Goal: Check status

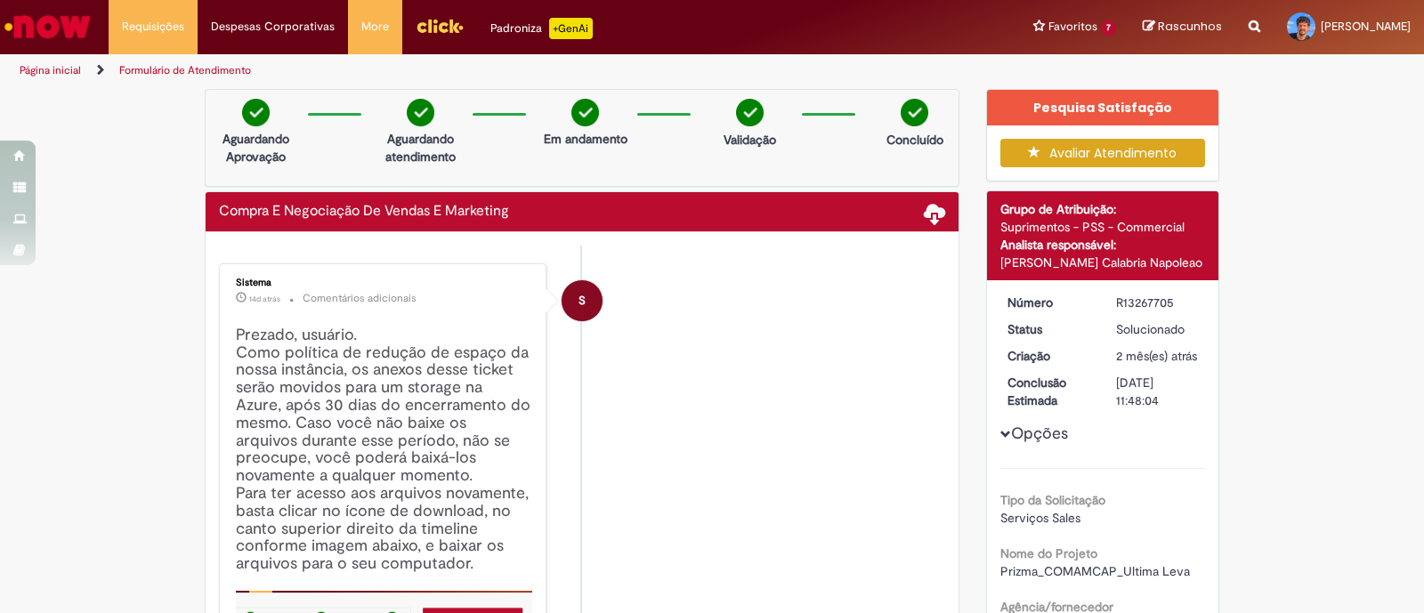
scroll to position [1104, 0]
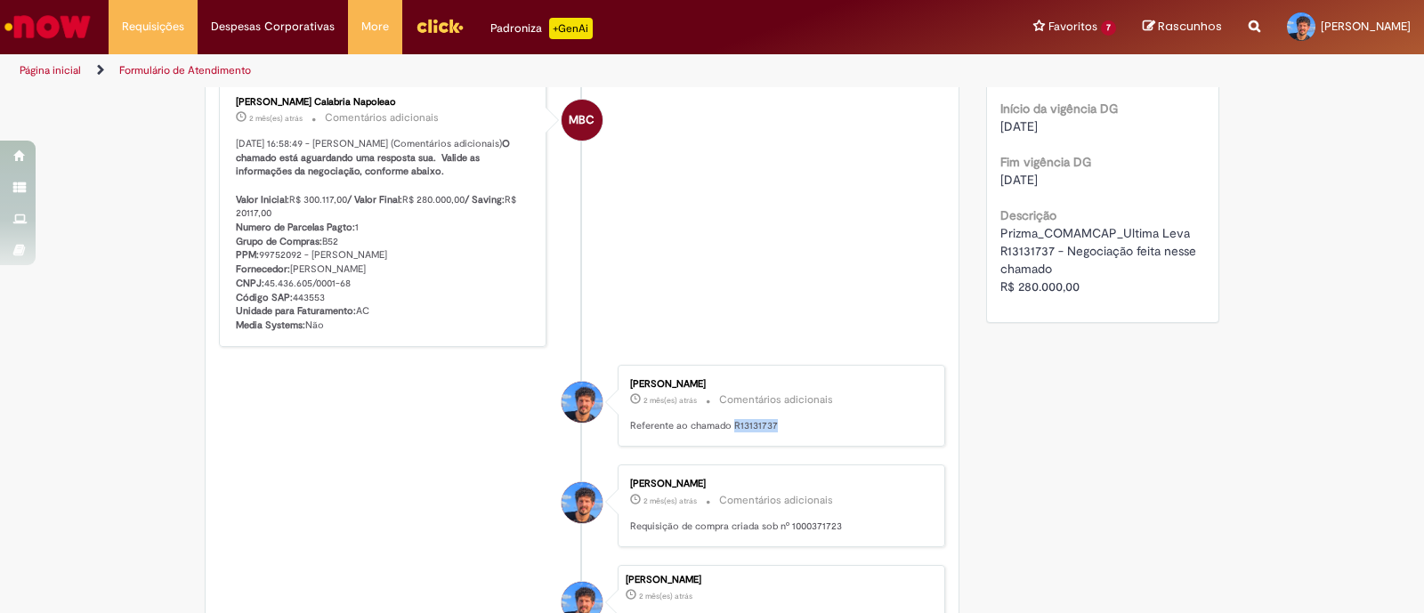
click at [781, 433] on p "Referente ao chamado R13131737" at bounding box center [778, 426] width 296 height 14
click at [765, 433] on p "Referente ao chamado R13131737" at bounding box center [778, 426] width 296 height 14
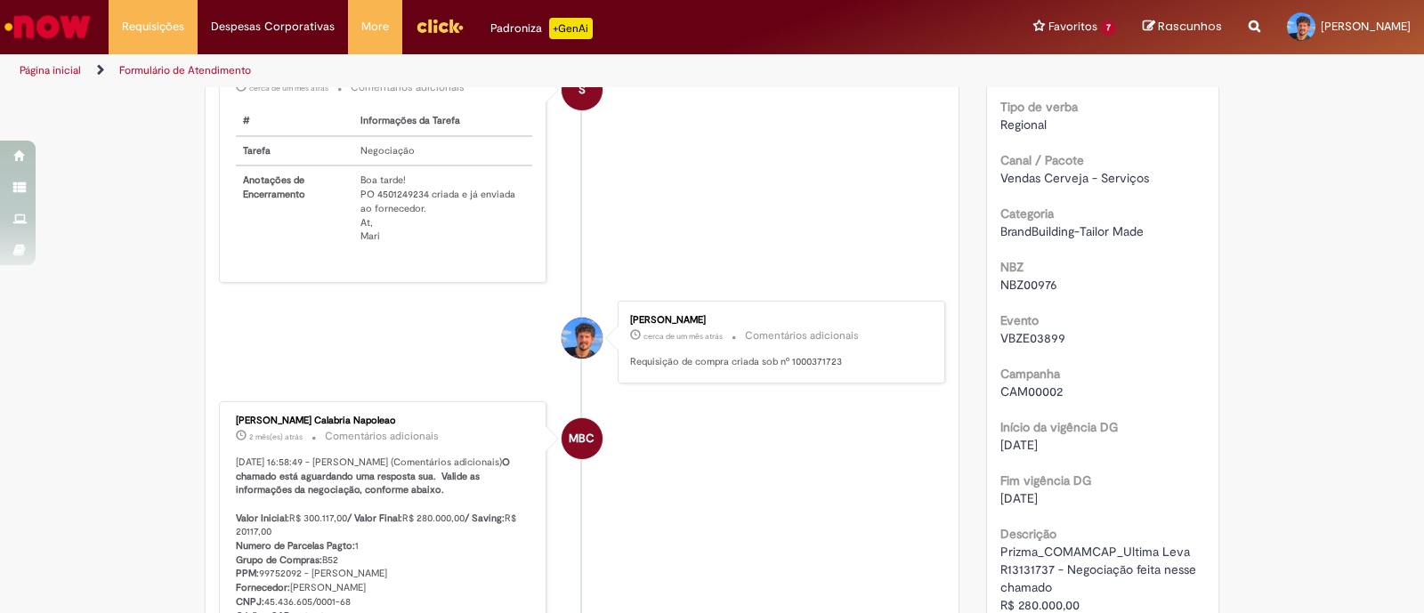
scroll to position [770, 0]
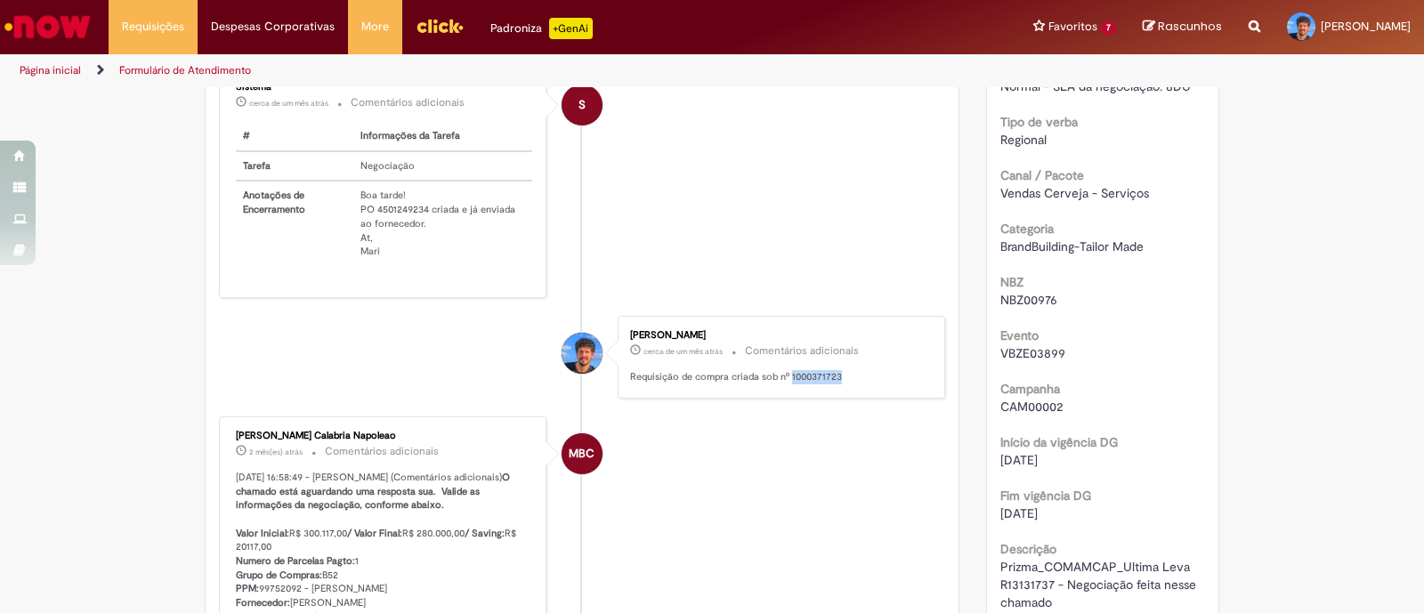
drag, startPoint x: 813, startPoint y: 376, endPoint x: 782, endPoint y: 379, distance: 31.3
click at [782, 379] on p "Requisição de compra criada sob nº 1000371723" at bounding box center [778, 377] width 296 height 14
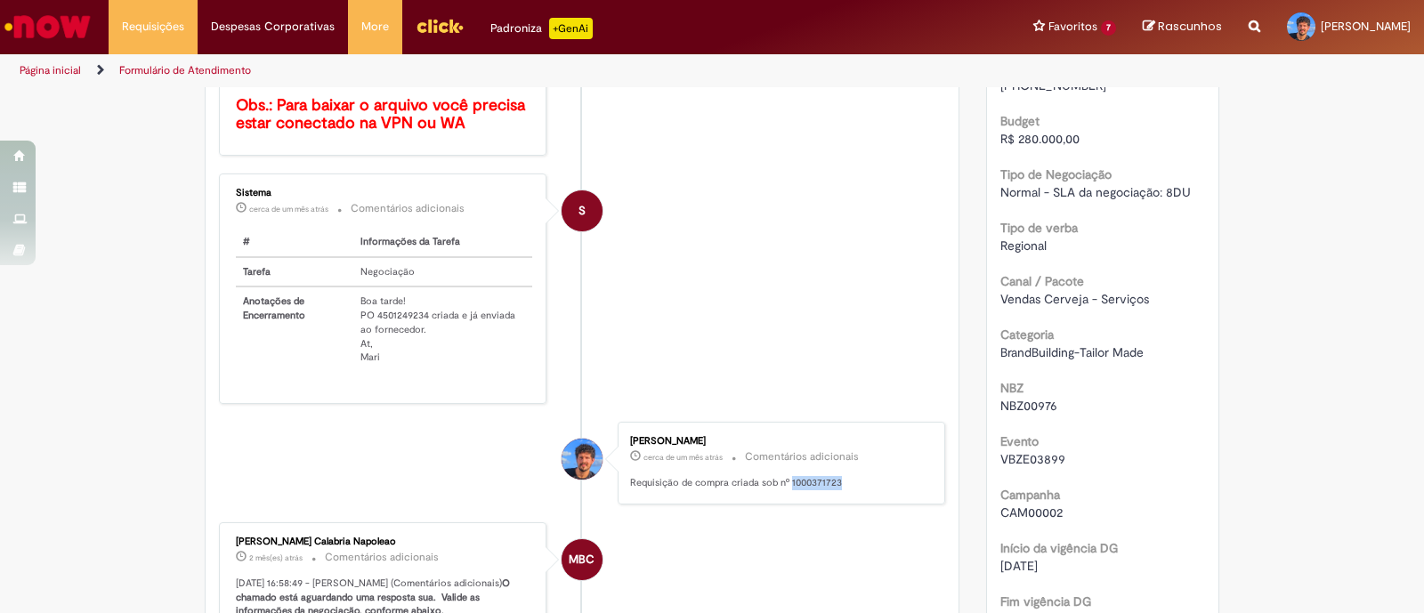
scroll to position [779, 0]
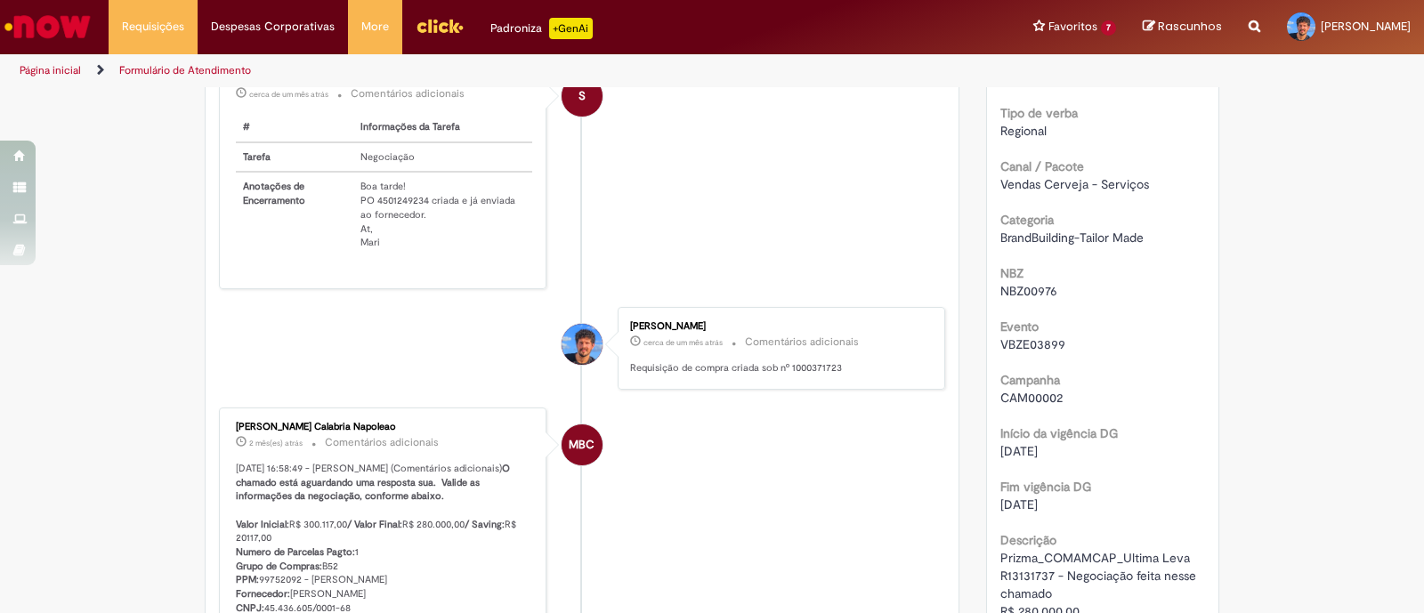
click at [850, 464] on li "MBC [PERSON_NAME] Calabria Napoleao 2 mês(es) atrás 2 meses atrás Comentários a…" at bounding box center [582, 540] width 726 height 264
click at [826, 185] on li "S Sistema cerca de um mês atrás cerca de um mês atrás Comentários adicionais # …" at bounding box center [582, 174] width 726 height 231
click at [841, 211] on li "S Sistema cerca de um mês atrás cerca de um mês atrás Comentários adicionais # …" at bounding box center [582, 174] width 726 height 231
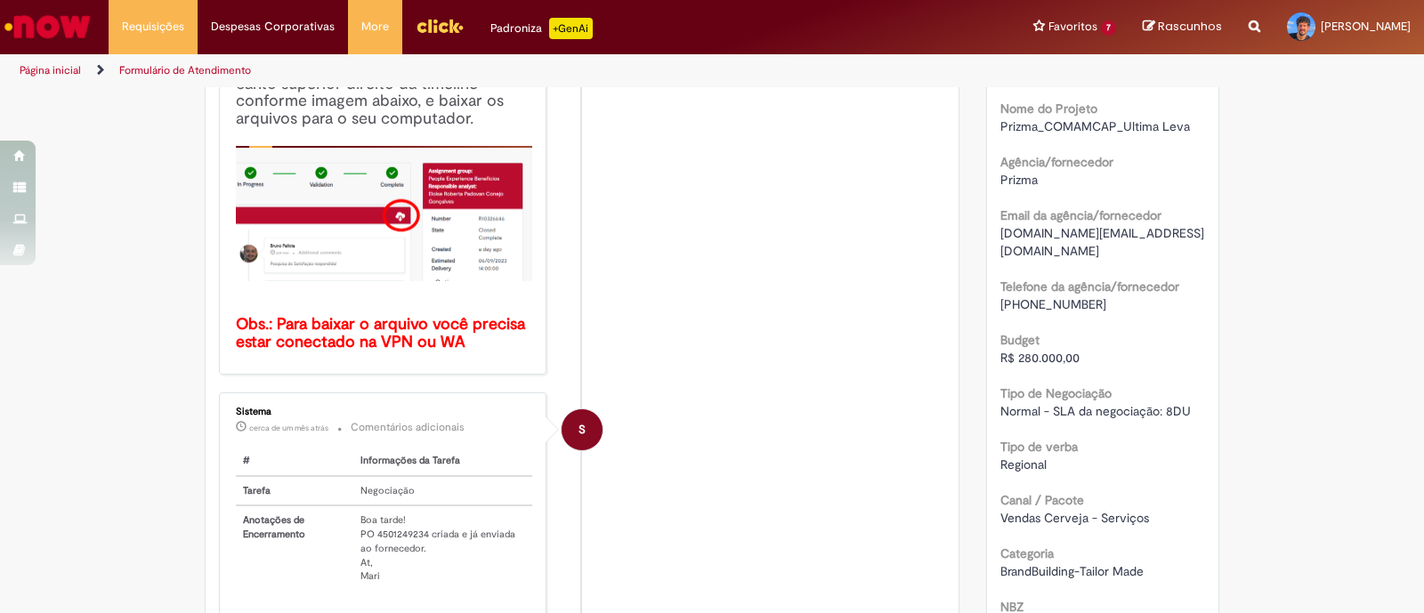
scroll to position [111, 0]
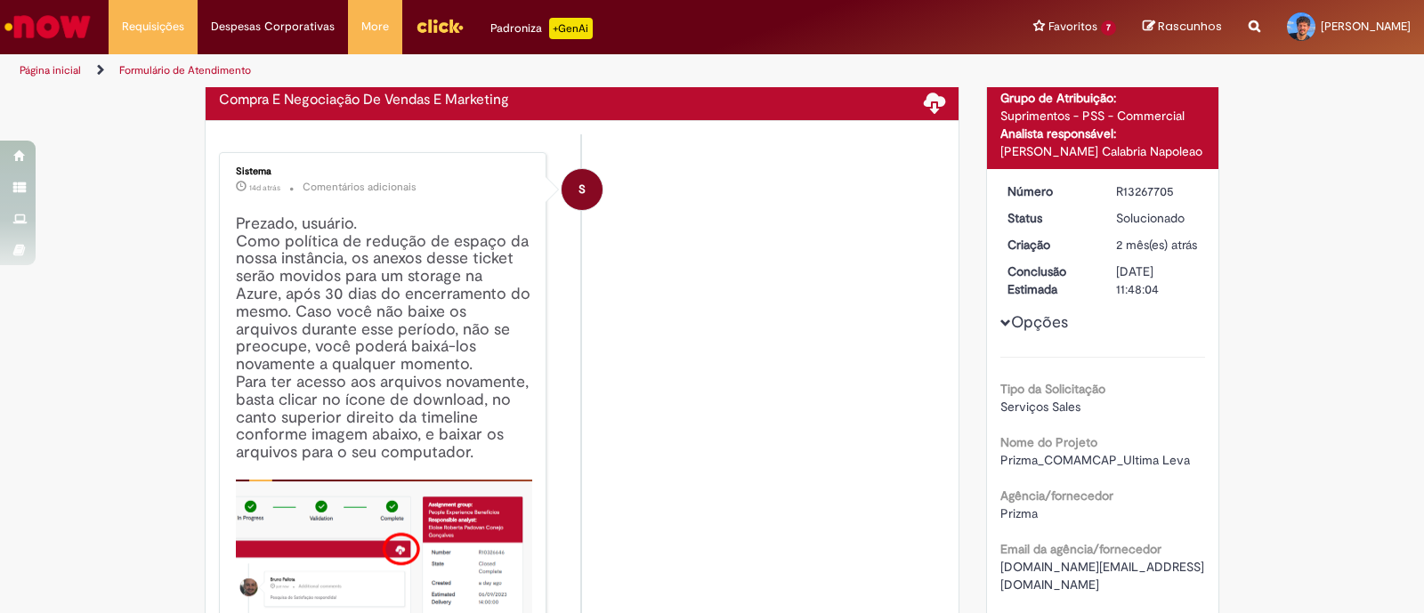
drag, startPoint x: 1168, startPoint y: 190, endPoint x: 1093, endPoint y: 197, distance: 75.1
click at [1093, 182] on dl "Número R13267705 Status Solucionado Criação 2 mês(es) atrás 2 meses atrás Concl…" at bounding box center [1103, 182] width 219 height 0
copy dl "Número R13267705"
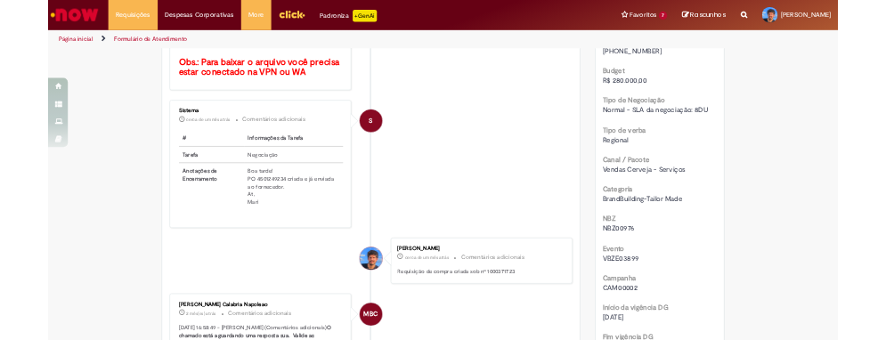
scroll to position [779, 0]
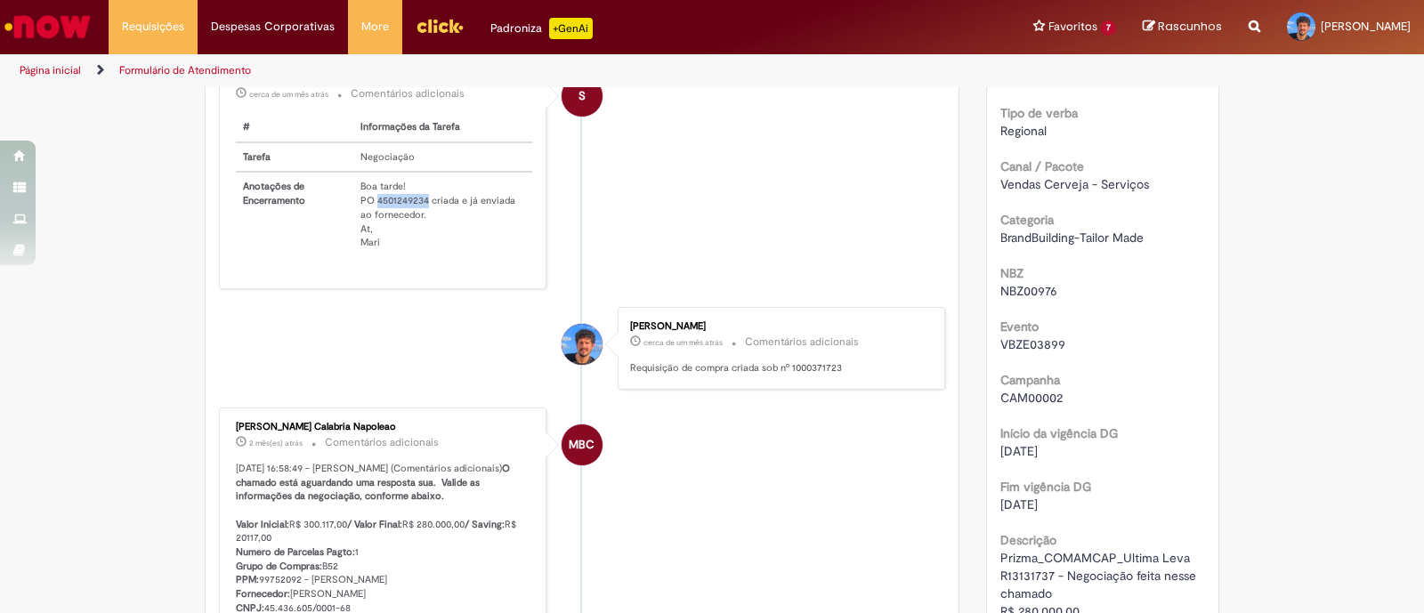
drag, startPoint x: 421, startPoint y: 202, endPoint x: 370, endPoint y: 206, distance: 50.9
click at [370, 206] on td "Boa tarde! PO 4501249234 criada e já enviada ao fornecedor. At, Mari" at bounding box center [442, 214] width 179 height 85
copy td "4501249234"
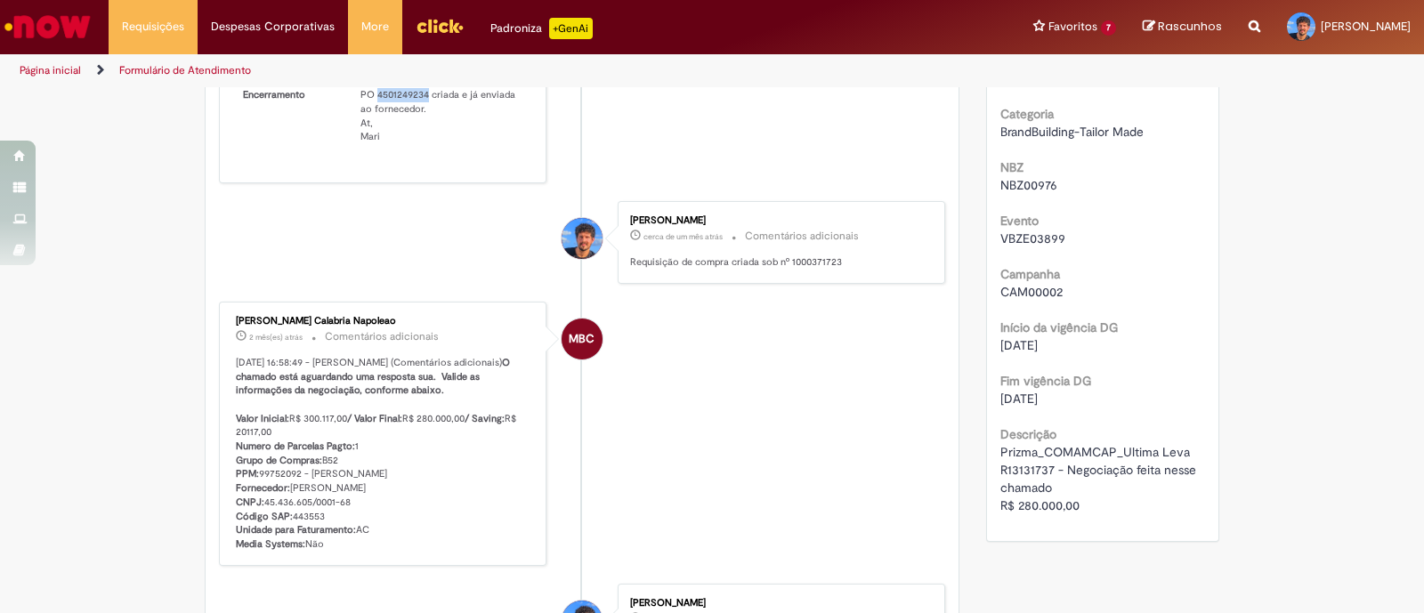
scroll to position [889, 0]
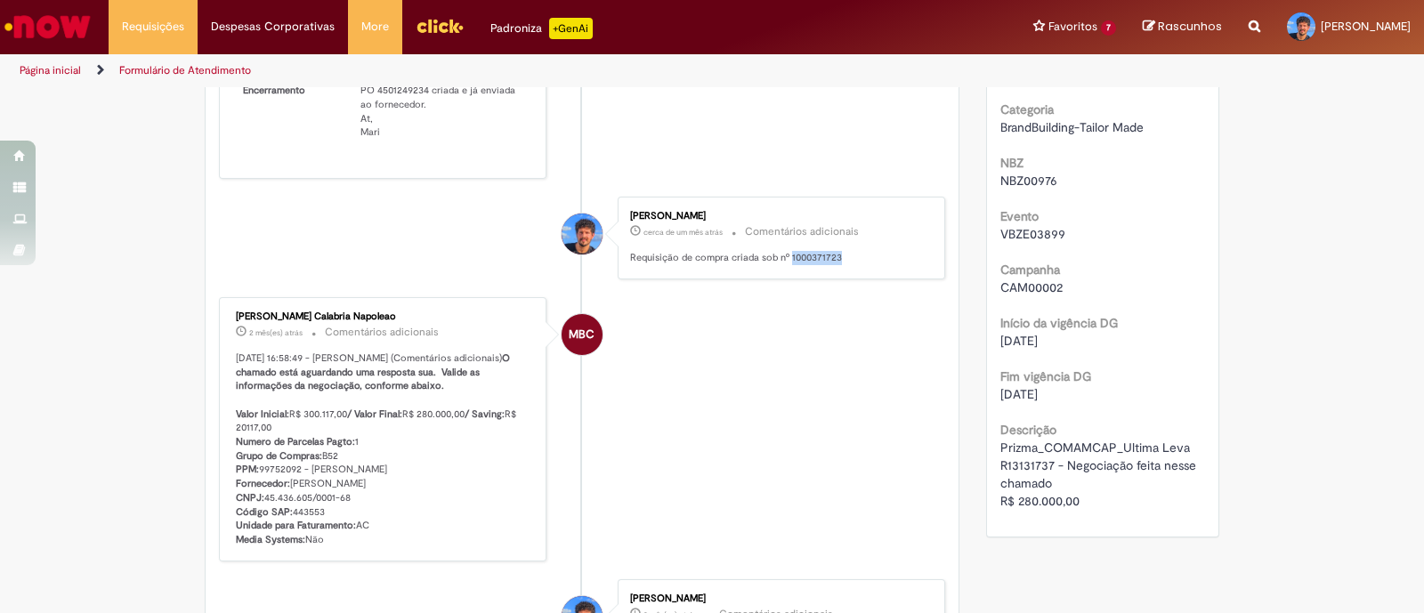
drag, startPoint x: 829, startPoint y: 251, endPoint x: 783, endPoint y: 254, distance: 46.4
click at [781, 254] on p "Requisição de compra criada sob nº 1000371723" at bounding box center [778, 258] width 296 height 14
copy p "1000371723"
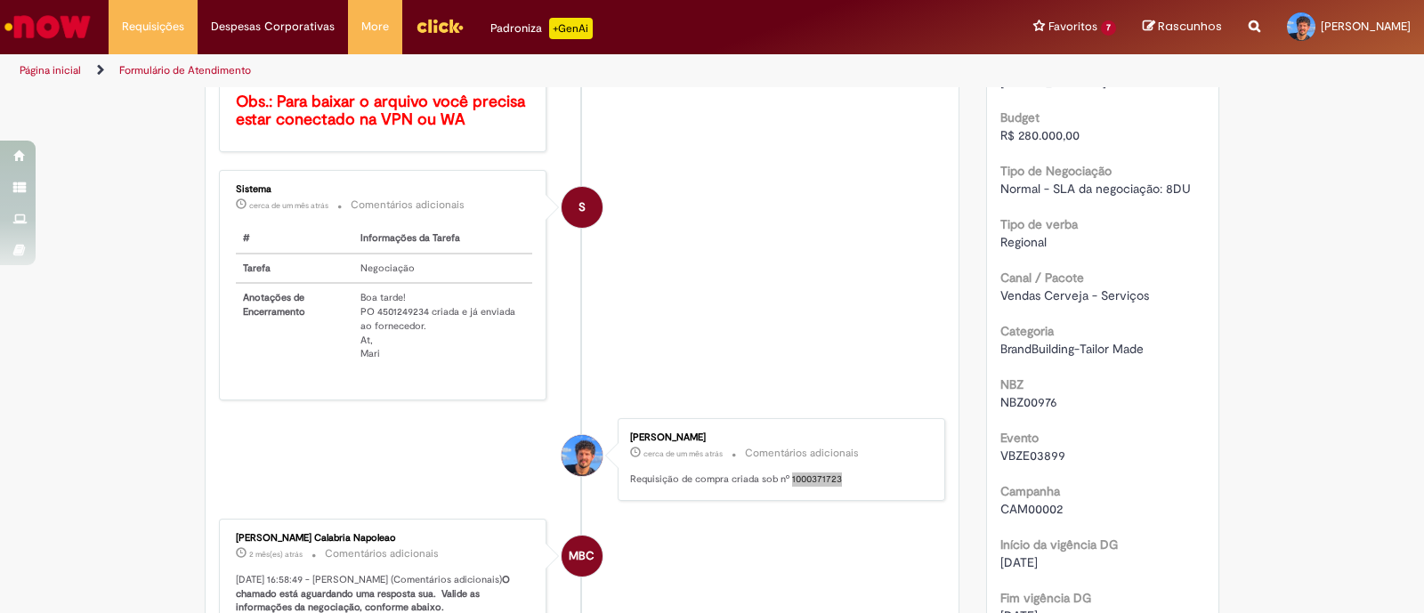
scroll to position [667, 0]
drag, startPoint x: 418, startPoint y: 307, endPoint x: 368, endPoint y: 310, distance: 50.8
click at [368, 310] on td "Boa tarde! PO 4501249234 criada e já enviada ao fornecedor. At, Mari" at bounding box center [442, 325] width 179 height 85
copy td "4501249234"
drag, startPoint x: 837, startPoint y: 473, endPoint x: 781, endPoint y: 473, distance: 55.2
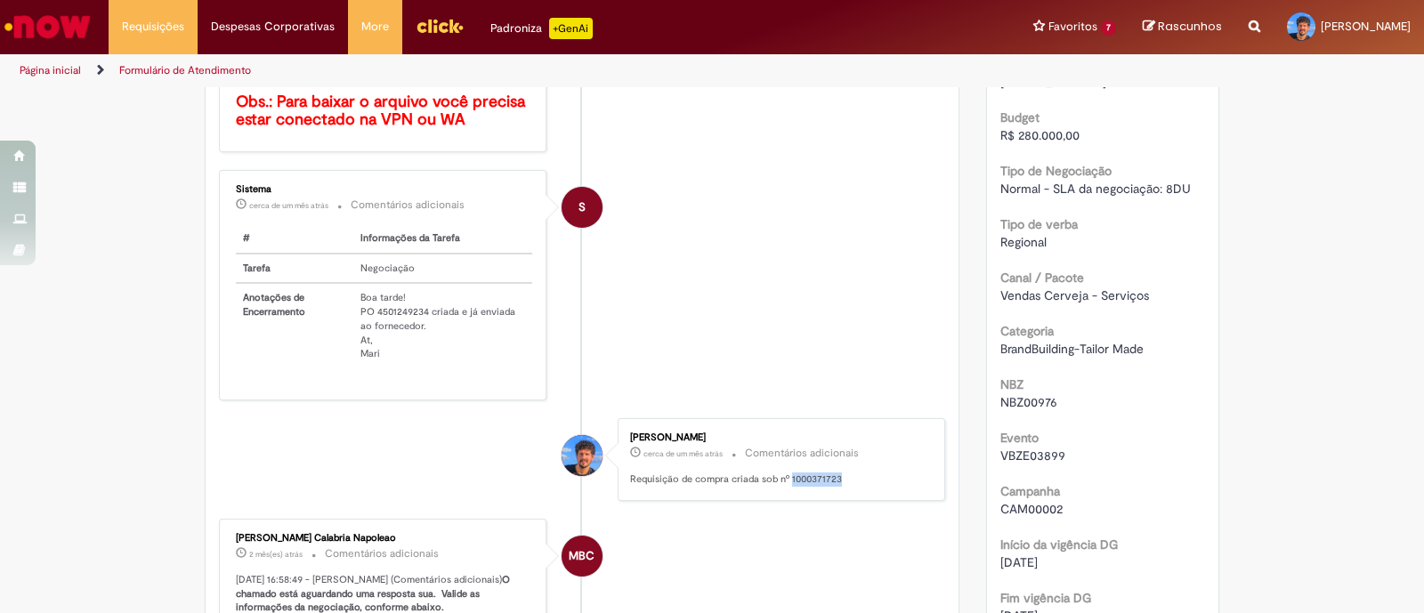
click at [781, 473] on p "Requisição de compra criada sob nº 1000371723" at bounding box center [778, 480] width 296 height 14
copy p "1000371723"
drag, startPoint x: 420, startPoint y: 308, endPoint x: 369, endPoint y: 309, distance: 50.7
click at [369, 309] on td "Boa tarde! PO 4501249234 criada e já enviada ao fornecedor. At, Mari" at bounding box center [442, 325] width 179 height 85
copy td "4501249234"
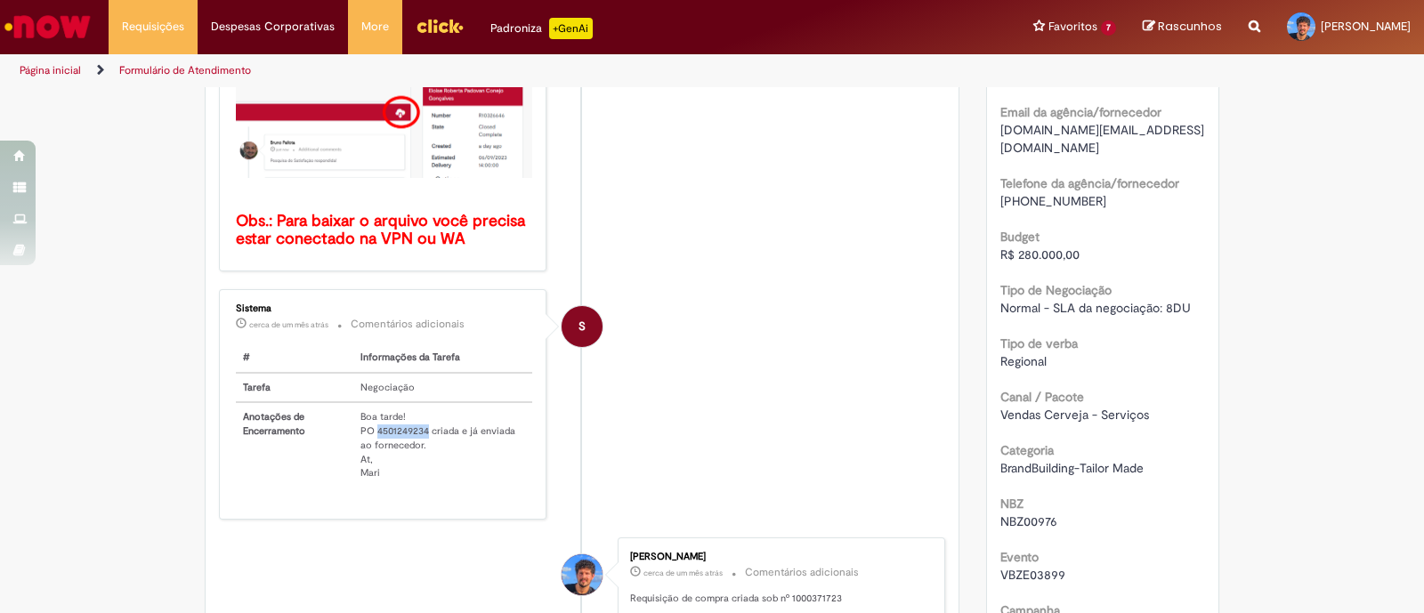
scroll to position [222, 0]
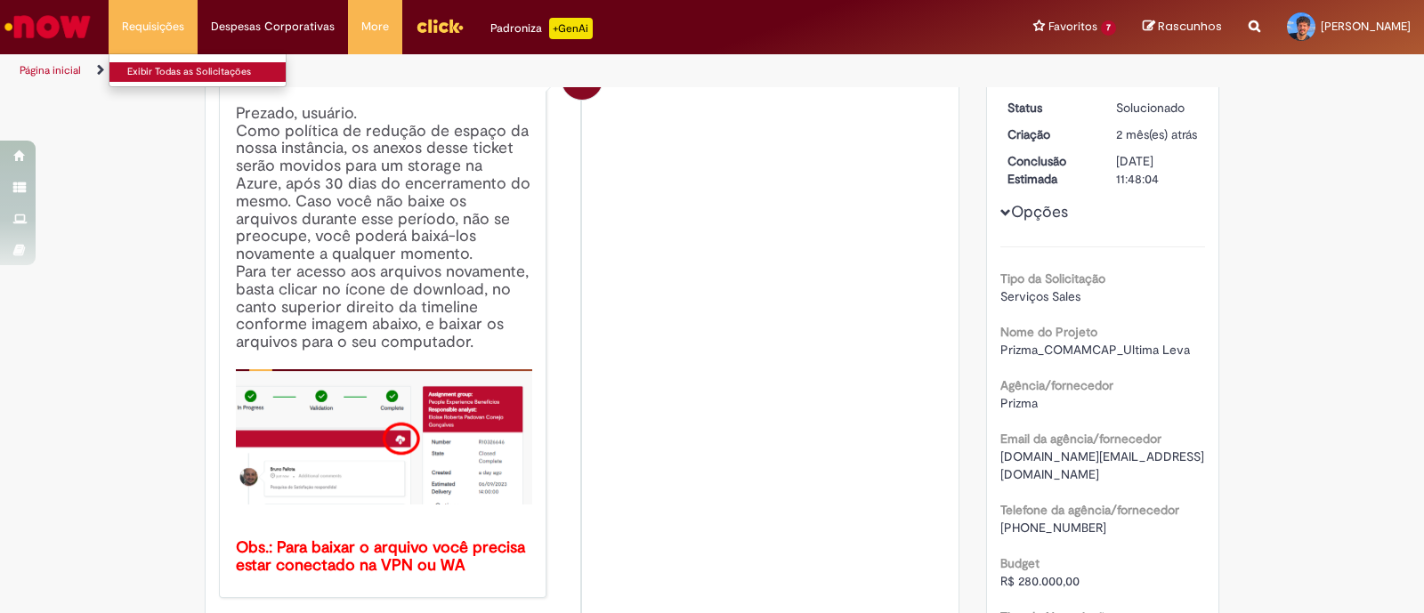
click at [159, 65] on link "Exibir Todas as Solicitações" at bounding box center [207, 72] width 196 height 20
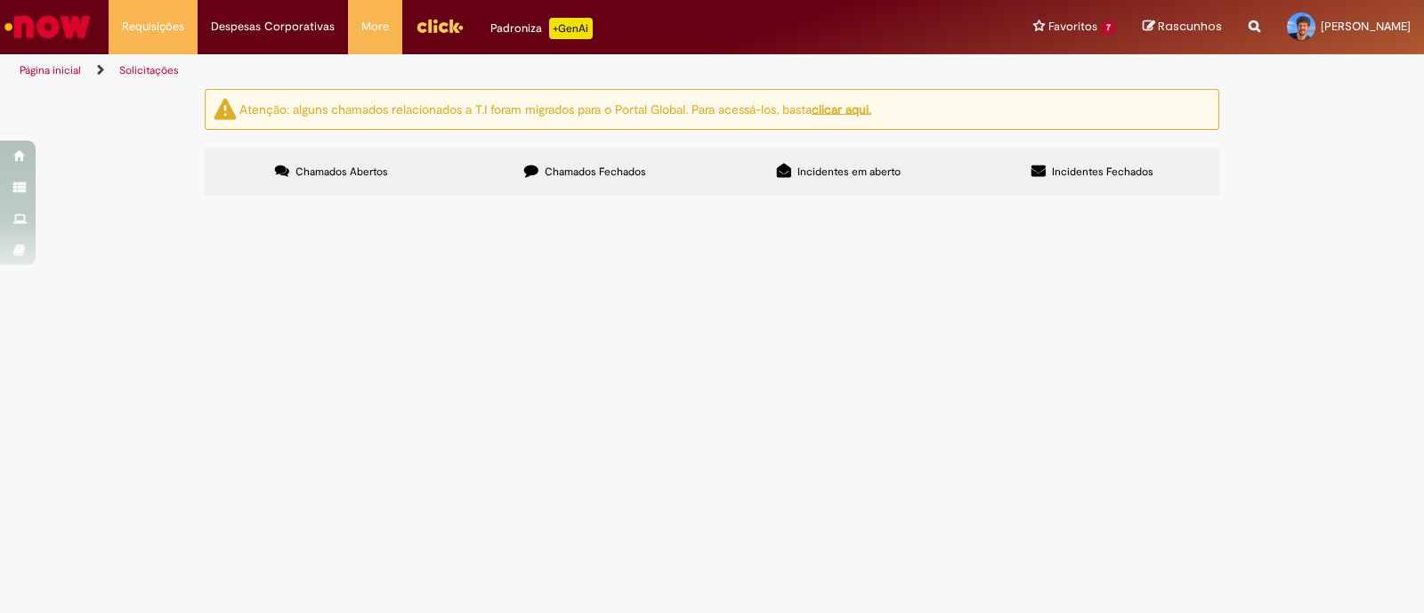
click at [579, 171] on span "Chamados Fechados" at bounding box center [595, 172] width 101 height 14
click at [0, 0] on link "2" at bounding box center [0, 0] width 0 height 0
click at [0, 0] on span "Pagamento Referente a Agência Ilha - Original - Cadeiras" at bounding box center [0, 0] width 0 height 0
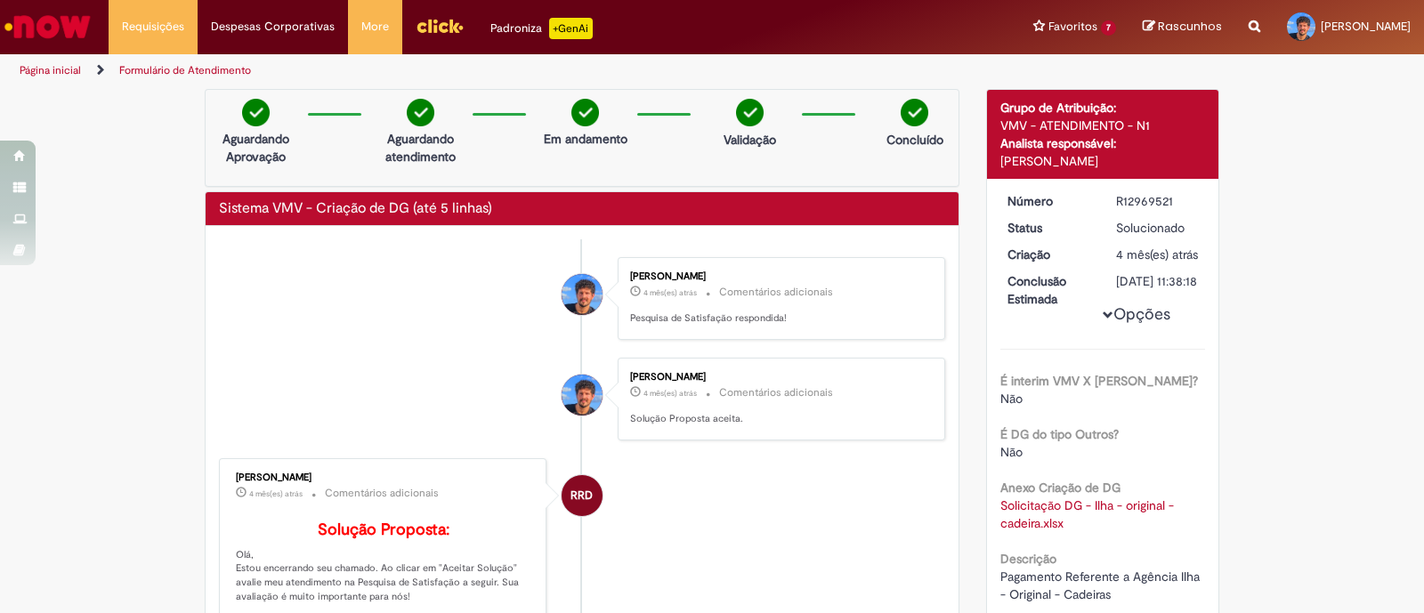
drag, startPoint x: 1157, startPoint y: 197, endPoint x: 1110, endPoint y: 196, distance: 47.2
click at [1116, 196] on div "R12969521" at bounding box center [1157, 201] width 83 height 18
copy div "R12969521"
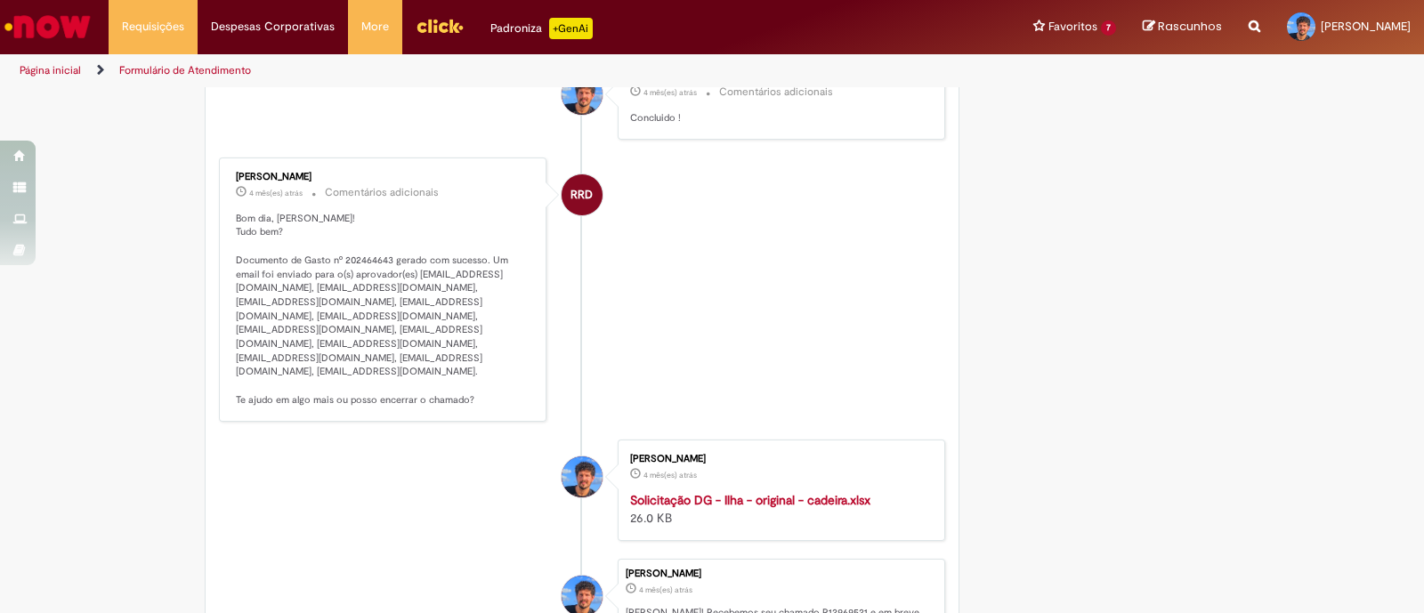
scroll to position [773, 0]
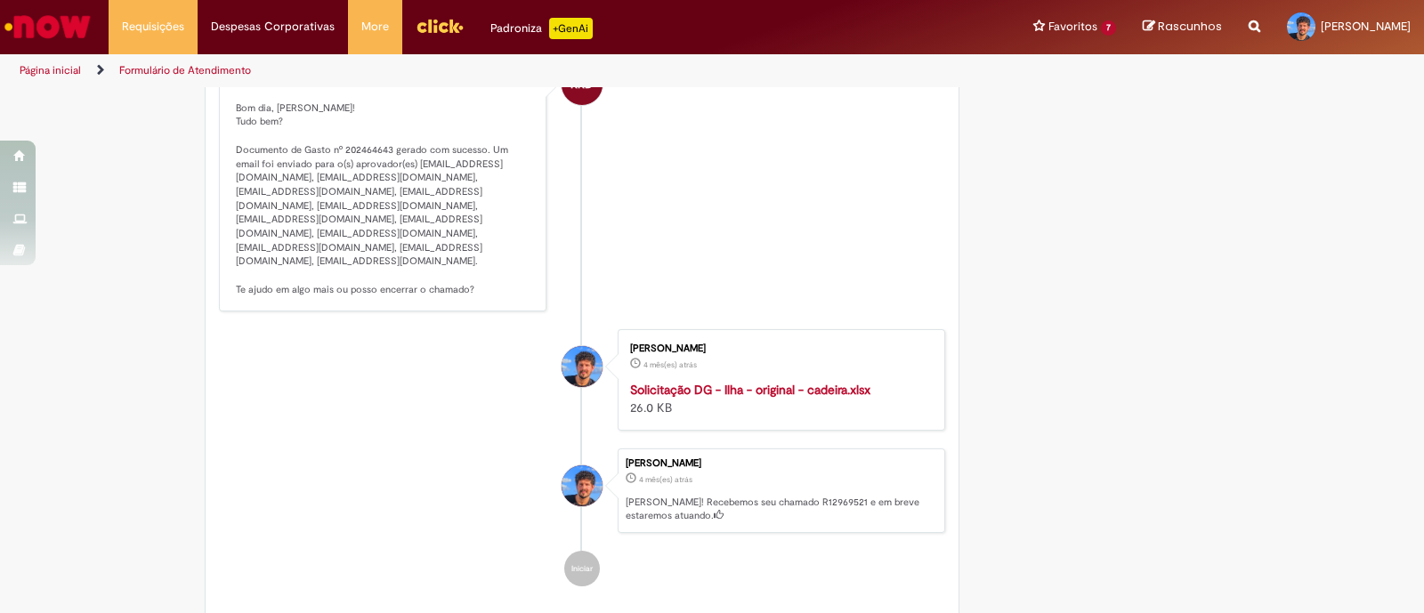
click at [742, 398] on strong "Solicitação DG - Ilha - original - cadeira.xlsx" at bounding box center [750, 390] width 240 height 16
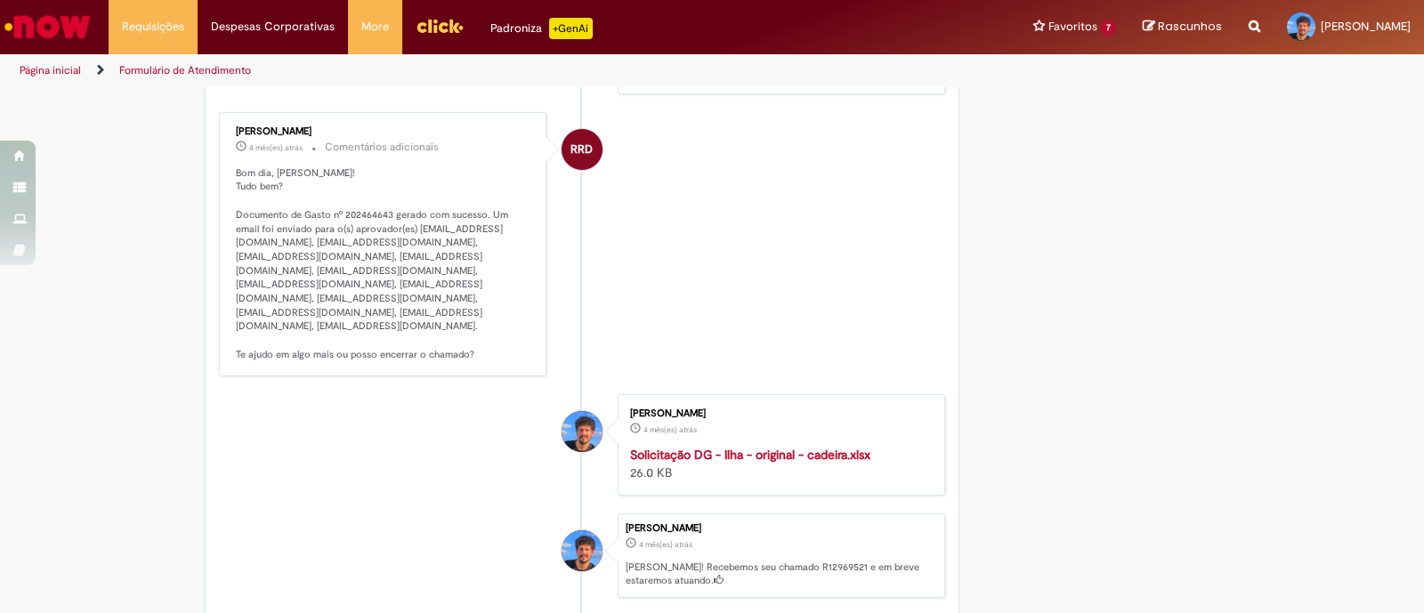
scroll to position [662, 0]
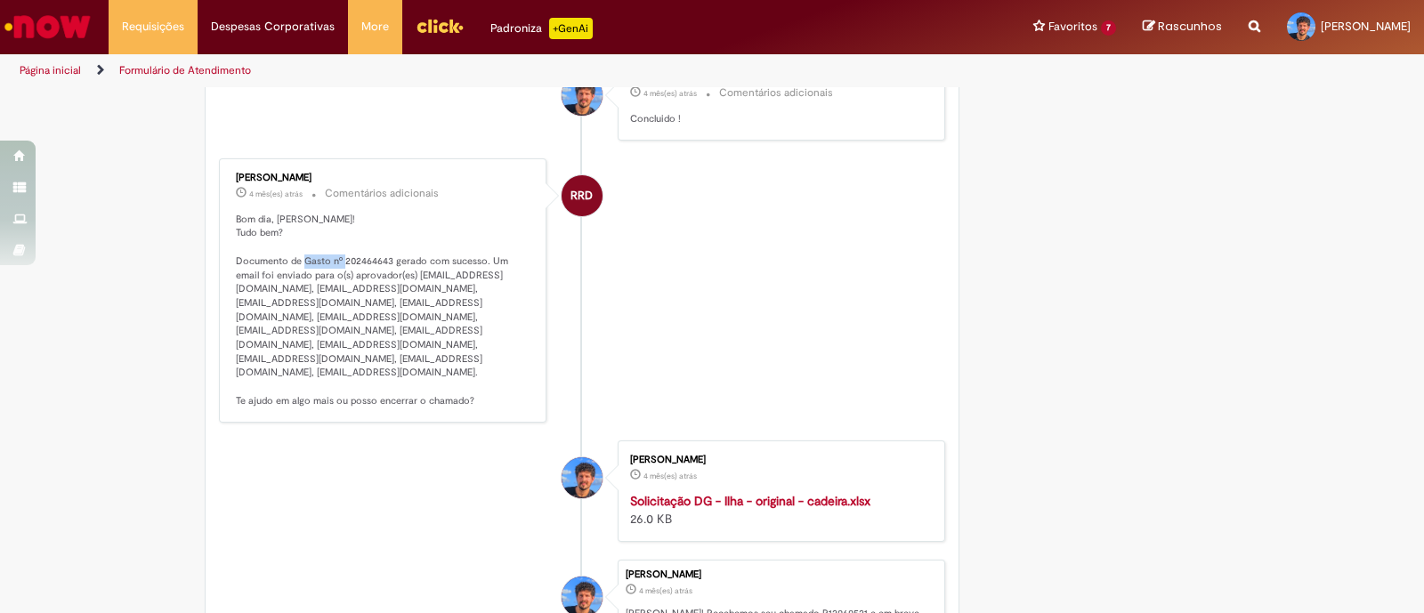
drag, startPoint x: 336, startPoint y: 295, endPoint x: 384, endPoint y: 295, distance: 48.1
click at [384, 295] on p "Bom dia, [PERSON_NAME]! Tudo bem? Documento de Gasto nº 202464643 gerado com su…" at bounding box center [384, 311] width 296 height 196
copy p "202464643"
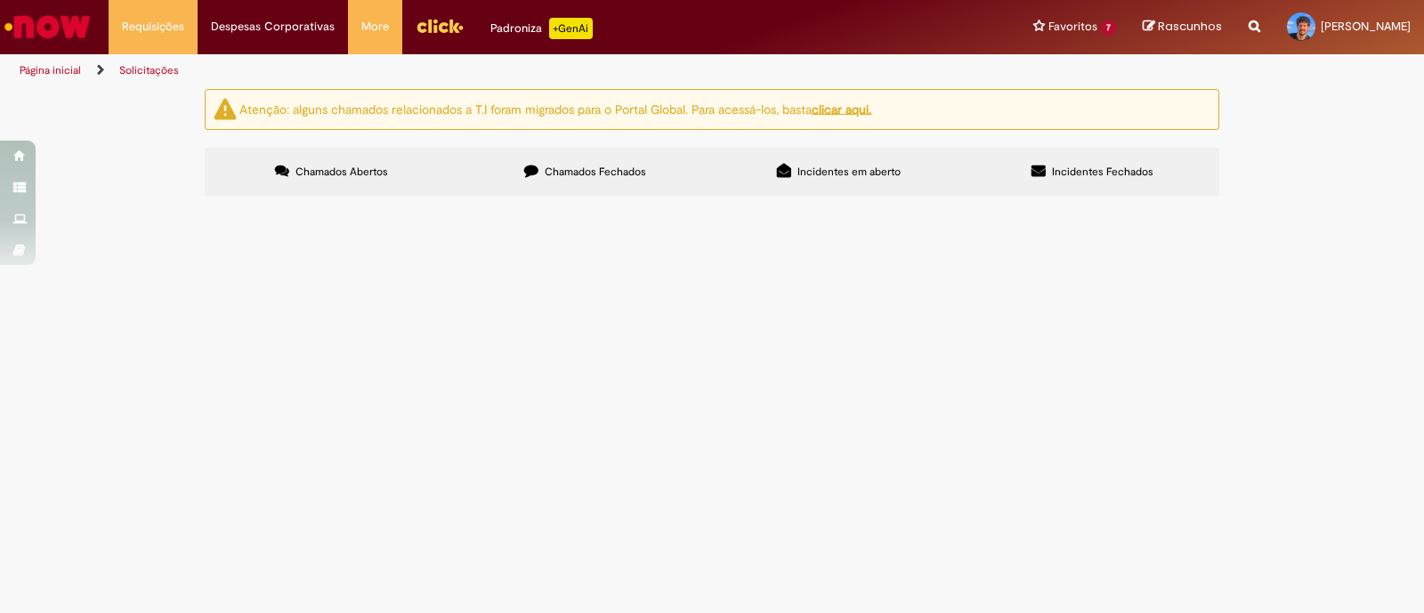
click at [603, 175] on span "Chamados Fechados" at bounding box center [595, 172] width 101 height 14
click at [0, 0] on link "2" at bounding box center [0, 0] width 0 height 0
click at [0, 0] on link "1" at bounding box center [0, 0] width 0 height 0
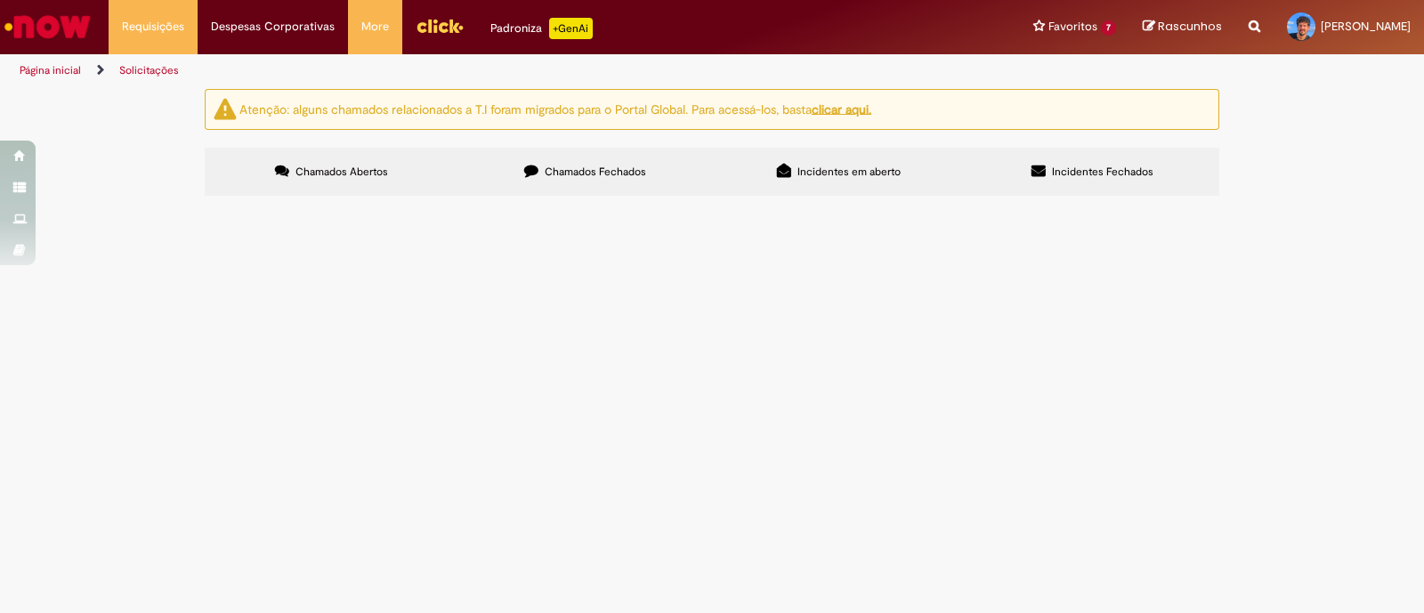
scroll to position [696, 0]
click at [0, 0] on link "2" at bounding box center [0, 0] width 0 height 0
click at [0, 0] on span "Pagamento de cartazes - COM DF - PRINTA" at bounding box center [0, 0] width 0 height 0
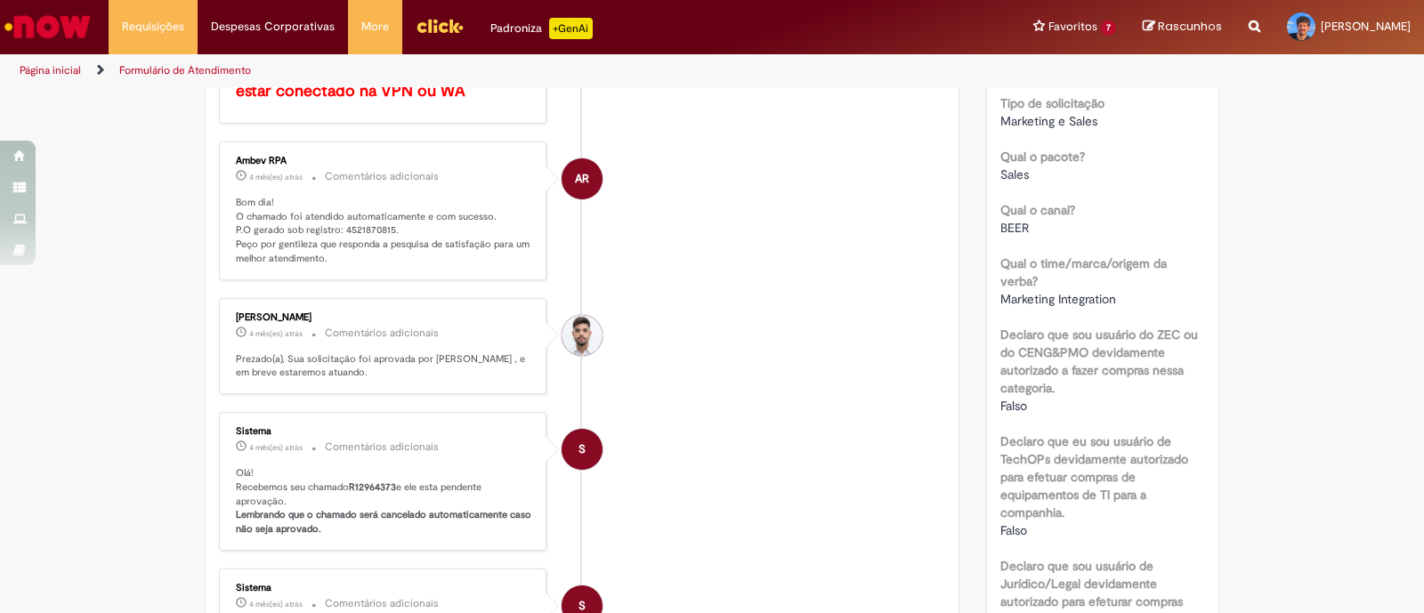
scroll to position [659, 0]
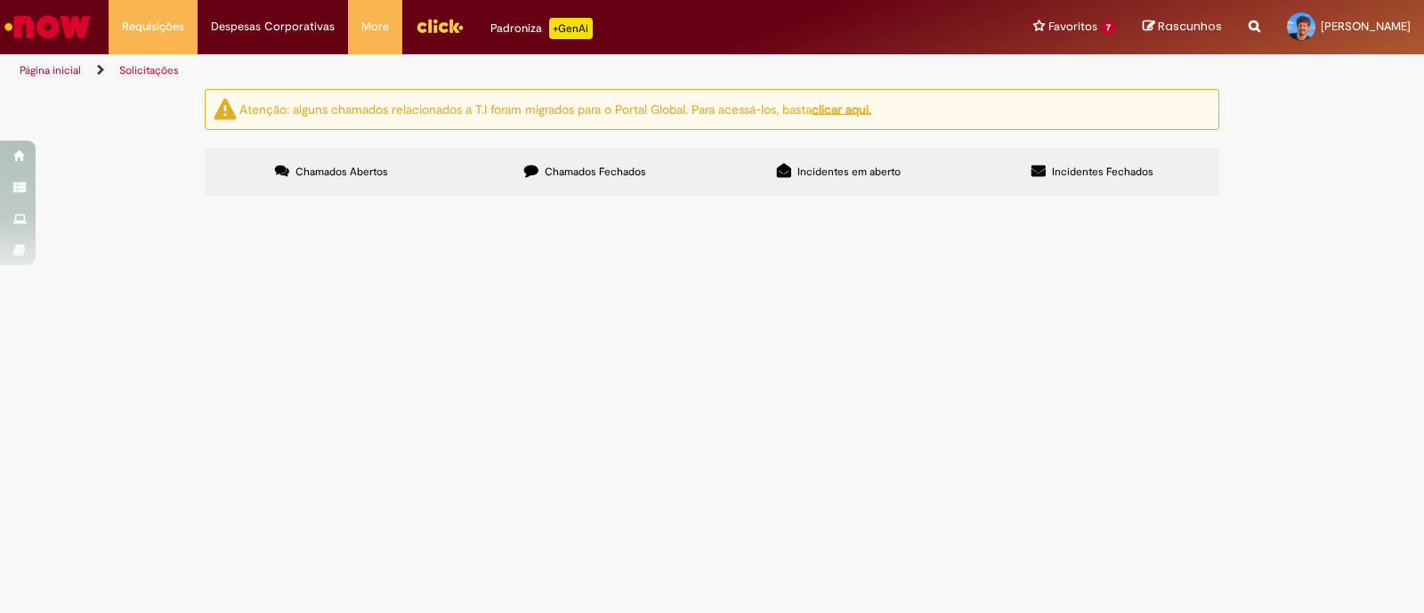
click at [600, 182] on label "Chamados Fechados" at bounding box center [585, 172] width 254 height 48
click at [0, 0] on link "2" at bounding box center [0, 0] width 0 height 0
click at [0, 0] on section "Itens solicitados Exportar como PDF Exportar como Excel Exportar como CSV Itens…" at bounding box center [0, 0] width 0 height 0
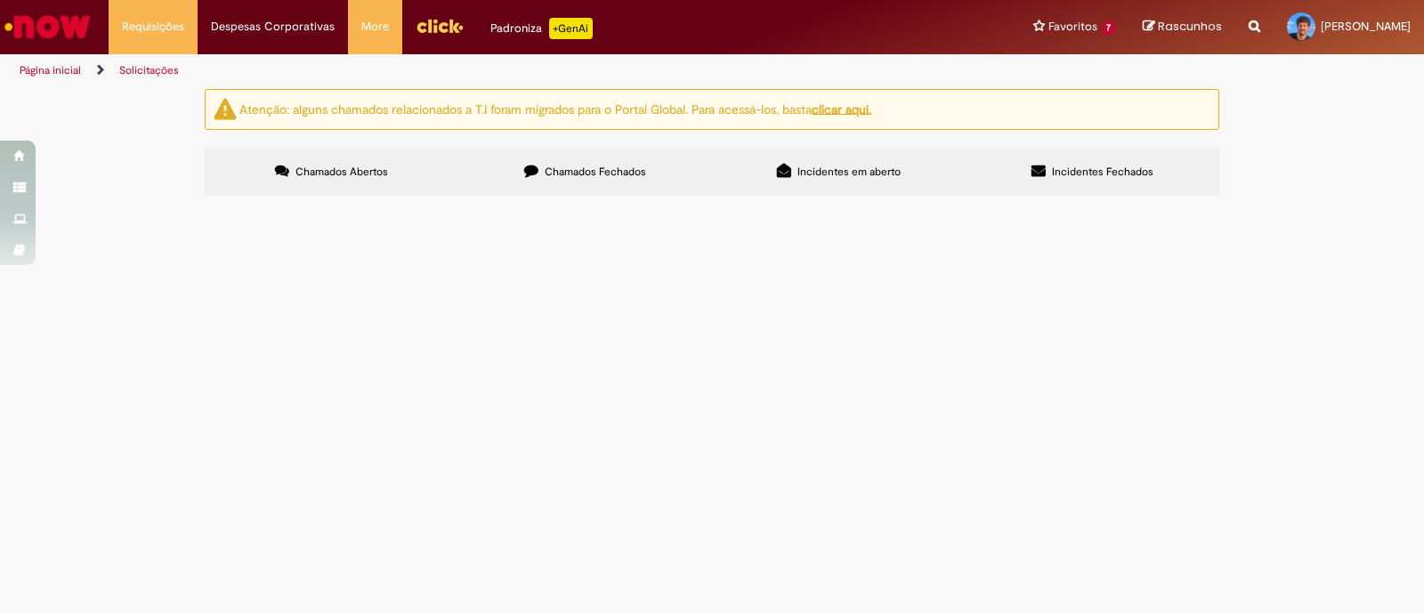
scroll to position [444, 0]
click at [0, 0] on span "Pagamento de cartazes - COM DF - PRINTA" at bounding box center [0, 0] width 0 height 0
click at [0, 0] on span "R12964373" at bounding box center [0, 0] width 0 height 0
click at [0, 0] on tbody "R12987204 Sistema VMV - Criação de DG (até 5 linhas) PRIZMA - COM AM CAP - Brah…" at bounding box center [0, 0] width 0 height 0
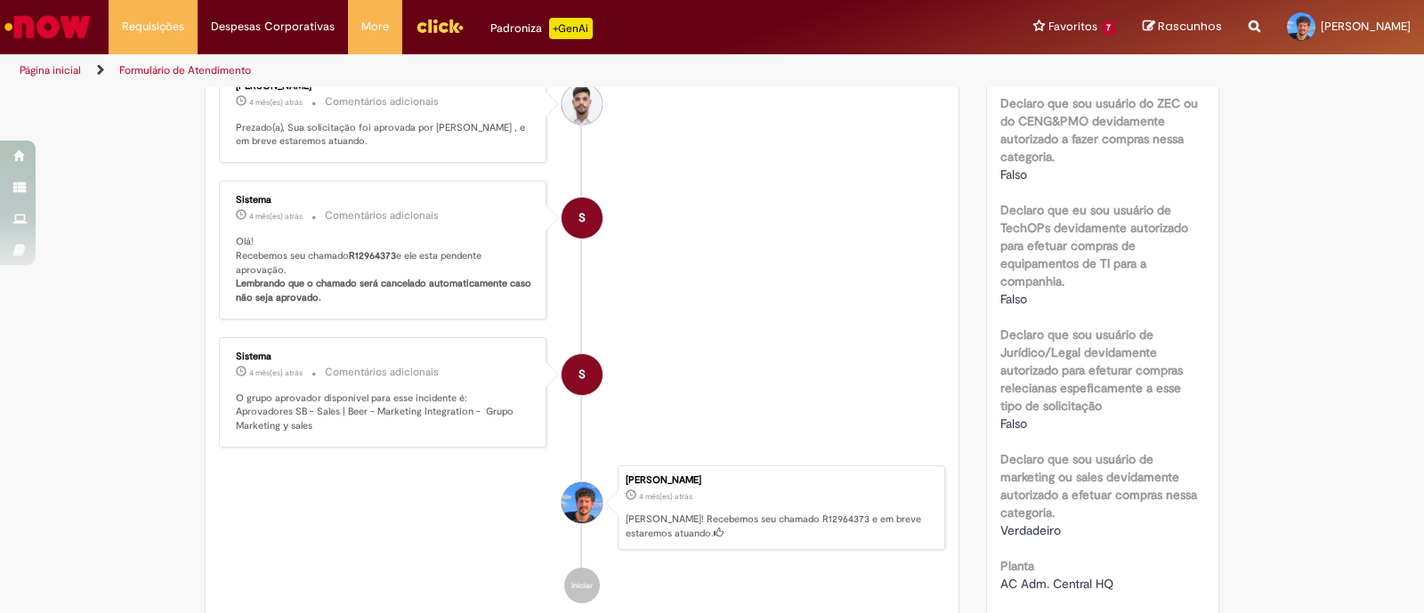
scroll to position [880, 0]
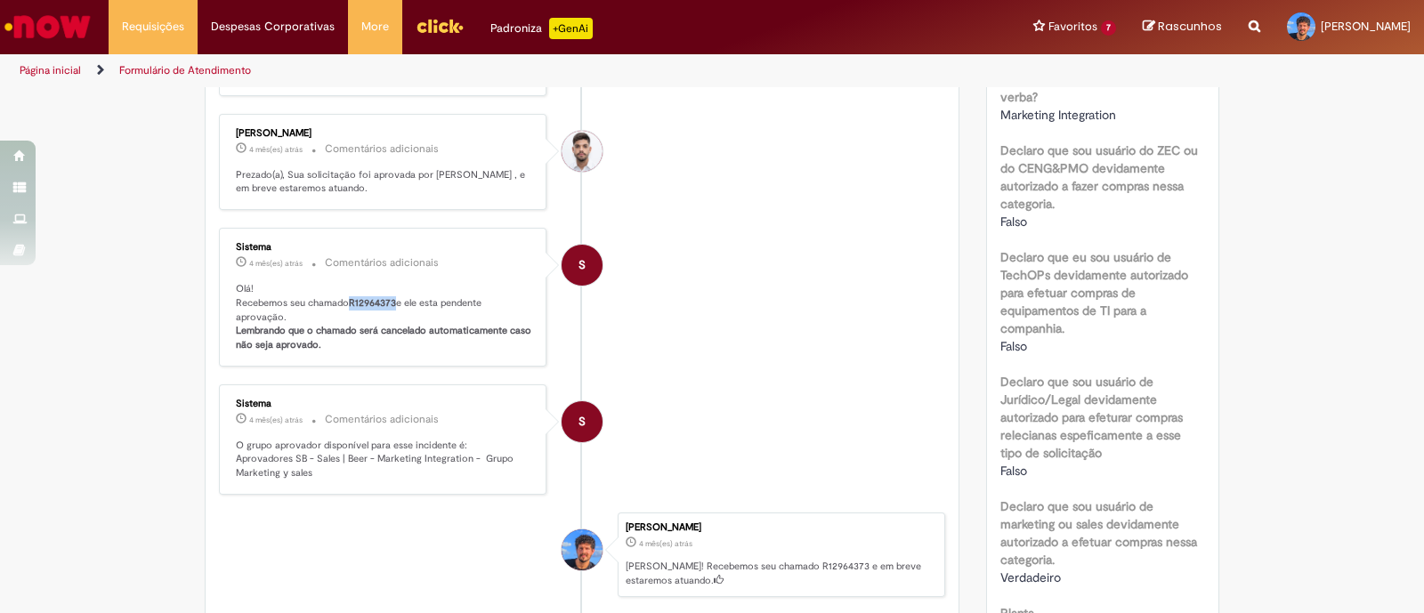
drag, startPoint x: 388, startPoint y: 311, endPoint x: 343, endPoint y: 308, distance: 45.5
click at [343, 308] on p "Olá! Recebemos seu chamado R12964373 e ele esta pendente aprovação. Lembrando q…" at bounding box center [384, 317] width 296 height 70
copy b "R12964373"
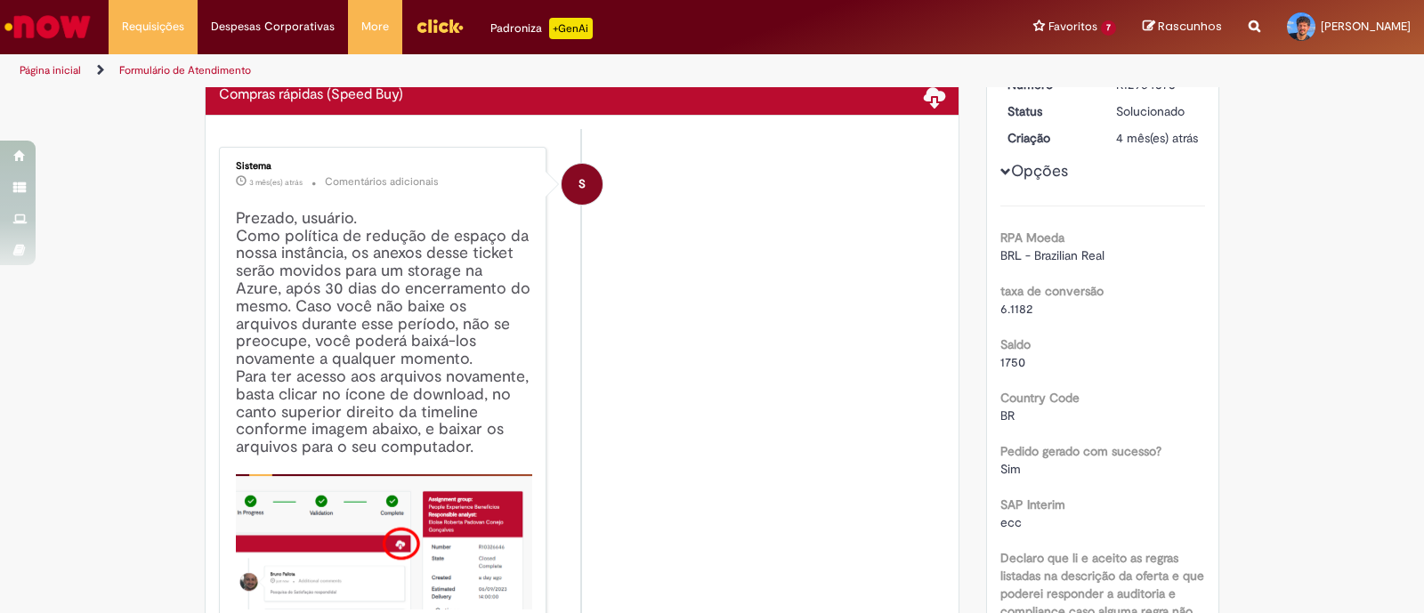
scroll to position [0, 0]
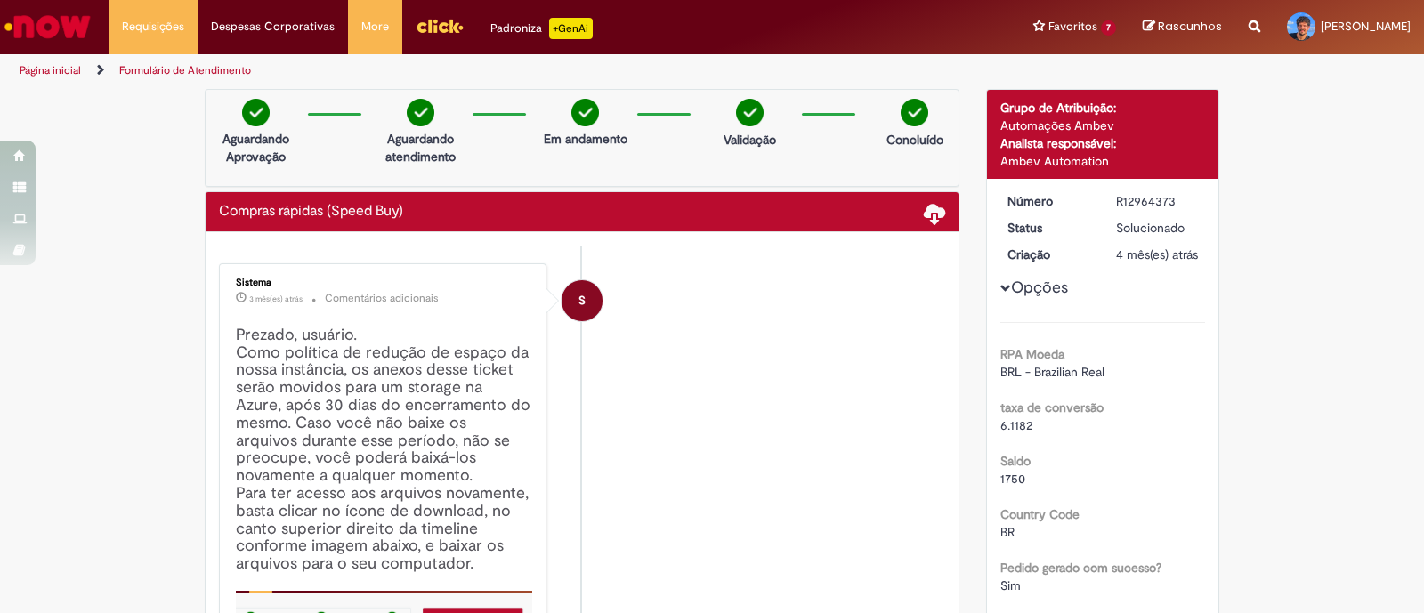
drag, startPoint x: 1173, startPoint y: 196, endPoint x: 1107, endPoint y: 197, distance: 65.9
click at [1106, 195] on dd "R12964373" at bounding box center [1157, 201] width 109 height 18
copy div "R12964373"
drag, startPoint x: 1168, startPoint y: 197, endPoint x: 1093, endPoint y: 194, distance: 74.8
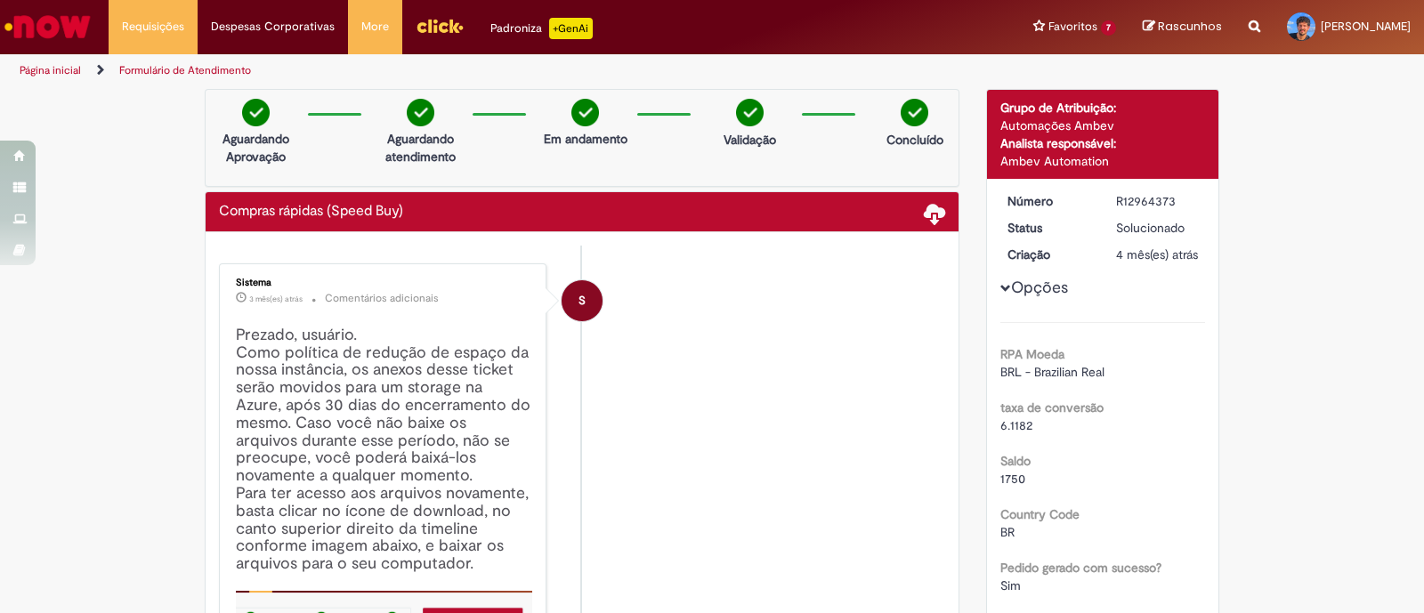
click at [1093, 192] on dl "Número R12964373 Status Solucionado Criação 4 mês(es) atrás 4 meses atrás" at bounding box center [1103, 192] width 219 height 0
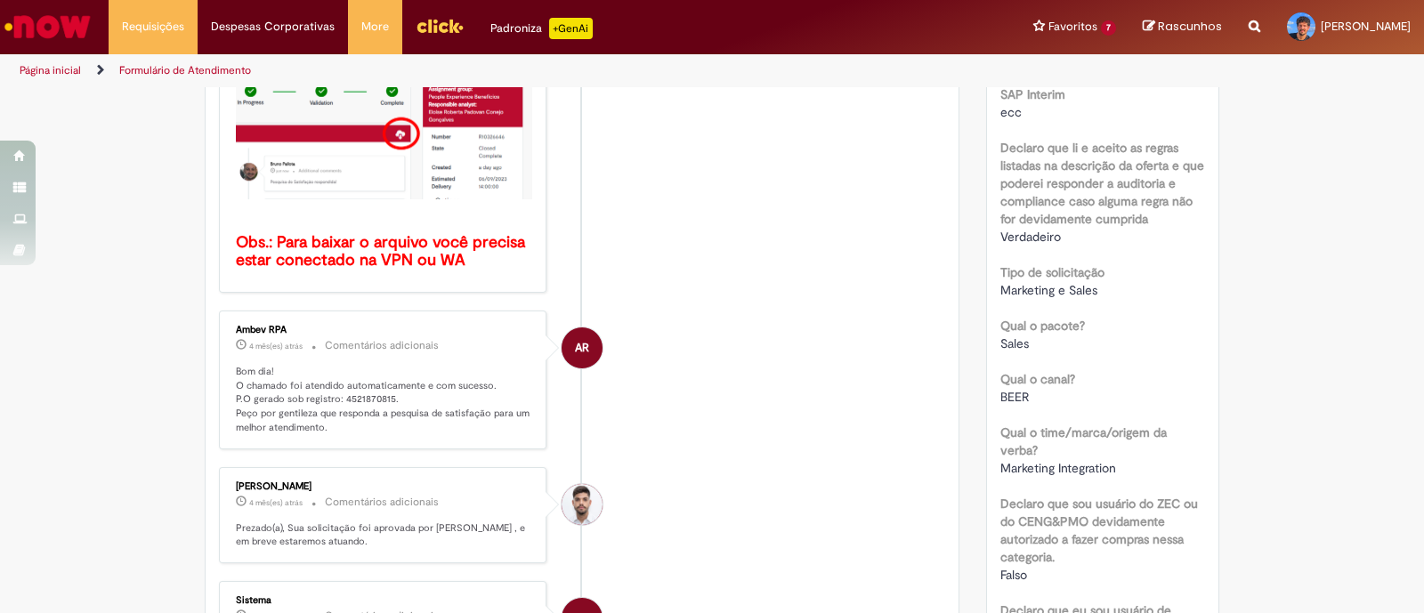
scroll to position [556, 0]
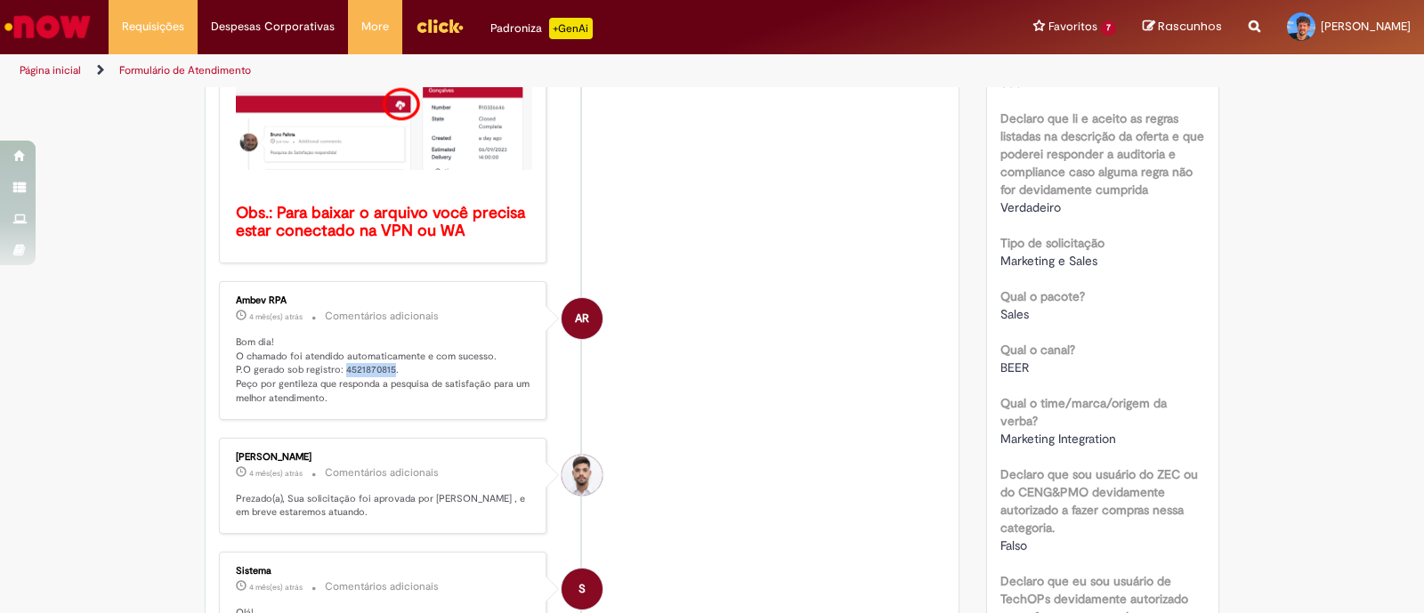
drag, startPoint x: 381, startPoint y: 367, endPoint x: 332, endPoint y: 369, distance: 49.0
click at [332, 369] on p "Bom dia! O chamado foi atendido automaticamente e com sucesso. P.O gerado sob r…" at bounding box center [384, 371] width 296 height 70
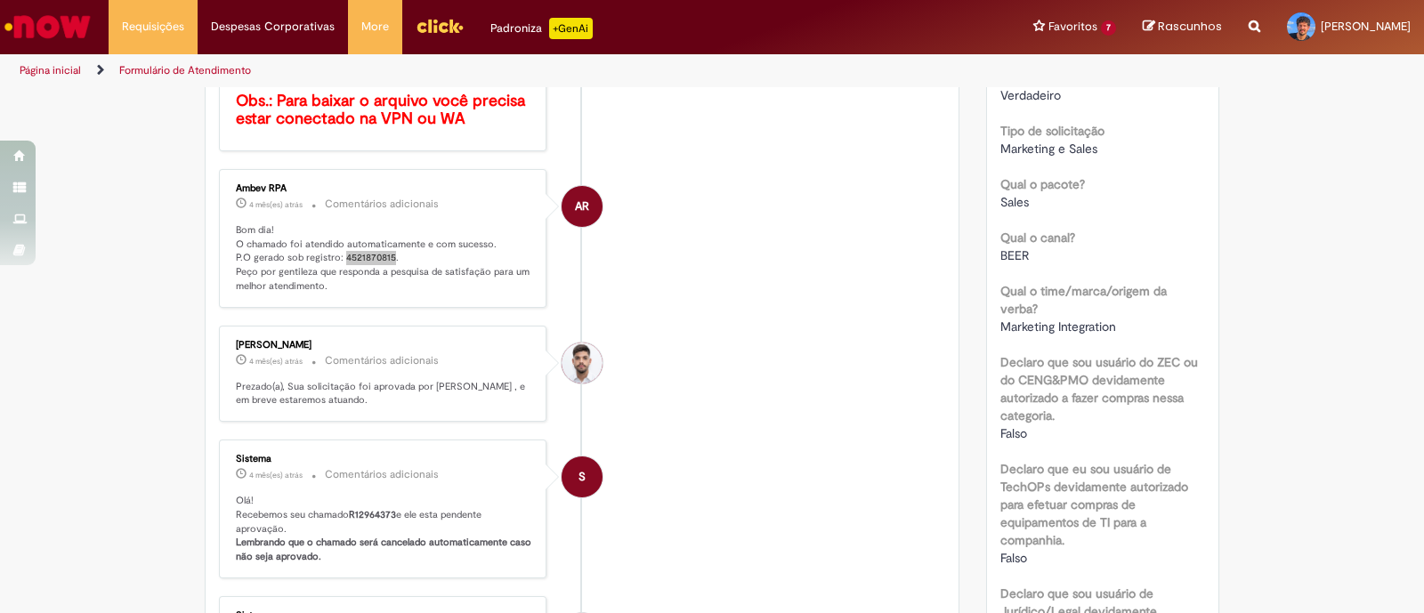
scroll to position [667, 0]
click at [149, 23] on li "Requisições Exibir Todas as Solicitações" at bounding box center [153, 26] width 89 height 53
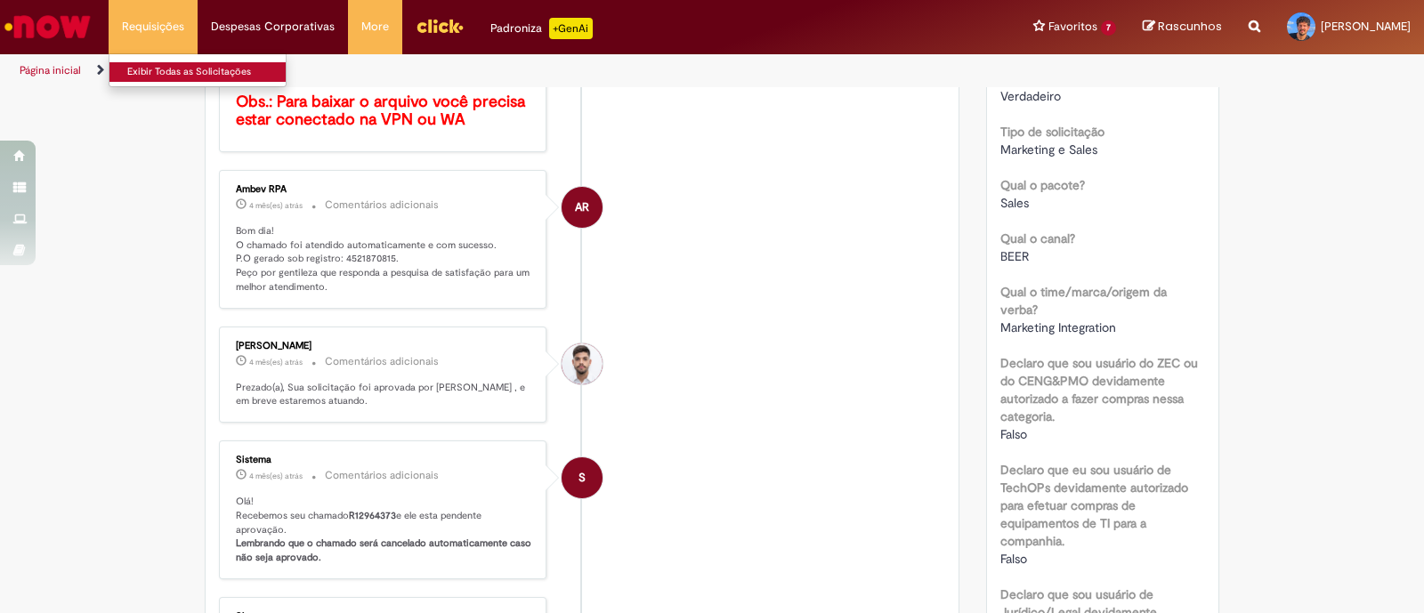
click at [143, 69] on link "Exibir Todas as Solicitações" at bounding box center [207, 72] width 196 height 20
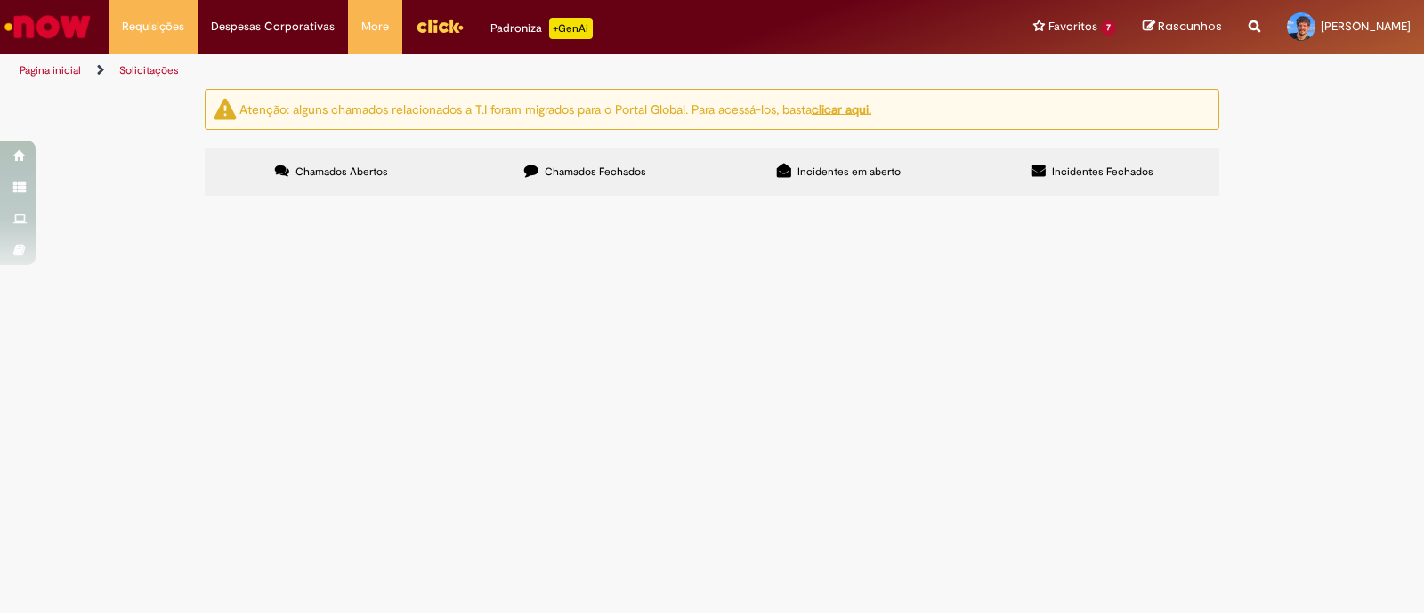
click at [580, 177] on span "Chamados Fechados" at bounding box center [595, 172] width 101 height 14
